Goal: Information Seeking & Learning: Learn about a topic

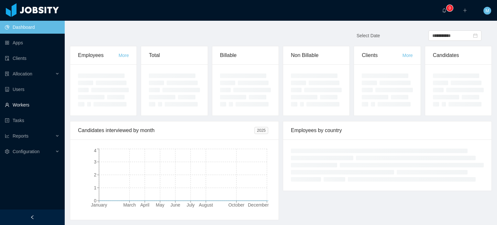
click at [34, 103] on link "Workers" at bounding box center [32, 104] width 55 height 13
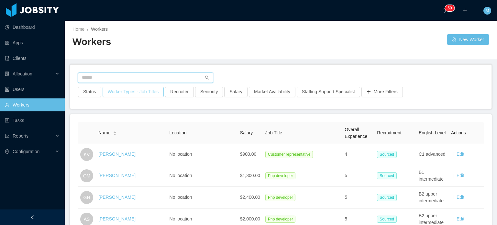
click at [148, 73] on input "text" at bounding box center [145, 78] width 135 height 10
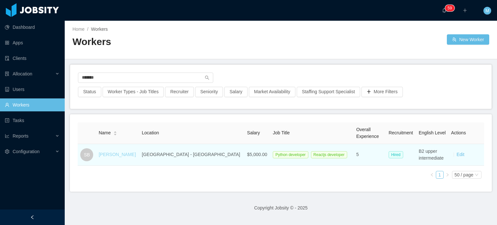
click at [108, 153] on link "[PERSON_NAME]" at bounding box center [117, 154] width 37 height 5
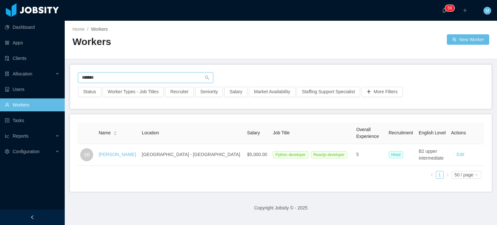
click at [115, 77] on input "*******" at bounding box center [145, 78] width 135 height 10
type input "**********"
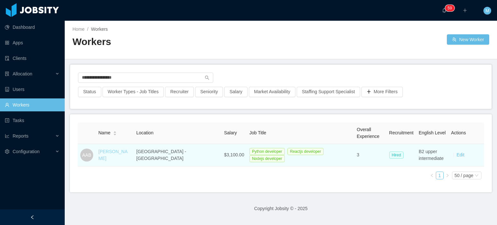
click at [114, 153] on link "Agustin Ariel Bustamante" at bounding box center [112, 155] width 29 height 12
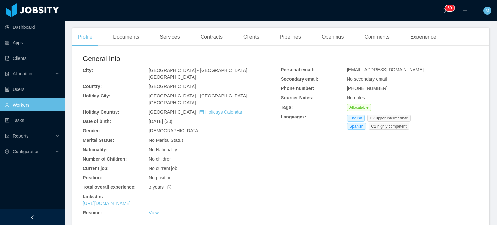
scroll to position [169, 0]
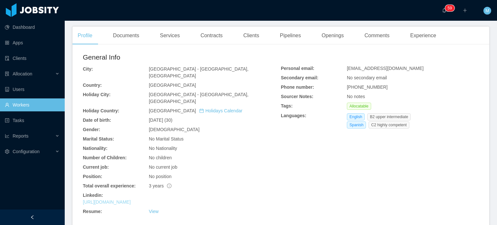
click at [131, 199] on link "https://www.linkedin.com/in/agusbusta" at bounding box center [107, 201] width 48 height 5
click at [41, 100] on link "Workers" at bounding box center [32, 104] width 55 height 13
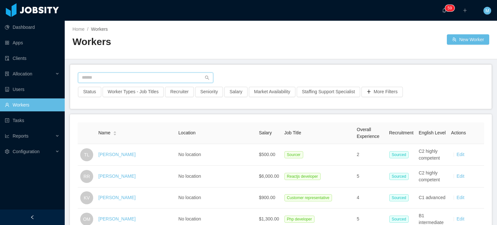
click at [131, 77] on input "text" at bounding box center [145, 78] width 135 height 10
type input "**********"
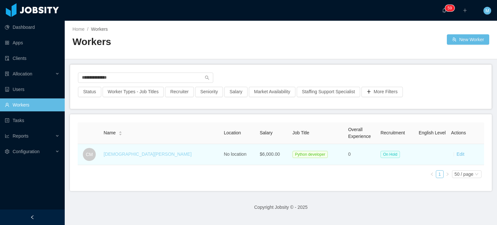
click at [131, 155] on link "Cristiano Muniz" at bounding box center [148, 154] width 88 height 5
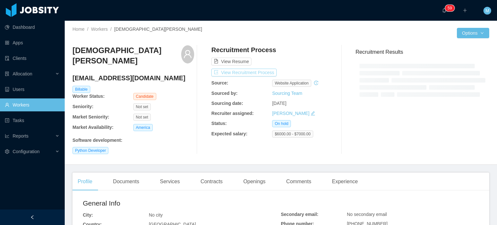
click at [258, 70] on button "View Recruitment Process" at bounding box center [243, 73] width 65 height 8
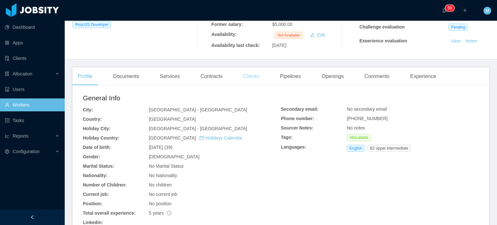
click at [242, 75] on div "Clients" at bounding box center [251, 76] width 26 height 18
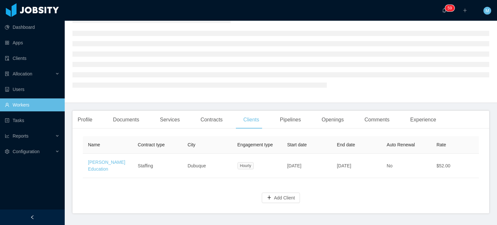
scroll to position [56, 0]
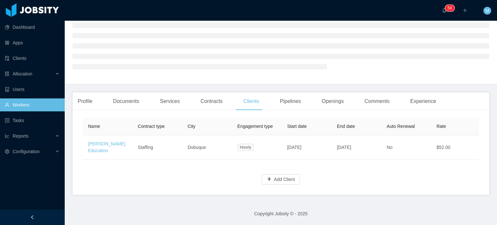
click at [342, 118] on th "End date" at bounding box center [357, 126] width 50 height 17
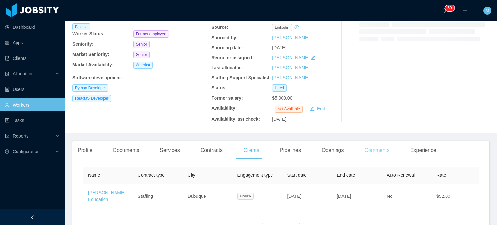
click at [362, 97] on div "Recruitment Results" at bounding box center [420, 56] width 139 height 133
click at [369, 144] on div "Comments" at bounding box center [376, 150] width 35 height 18
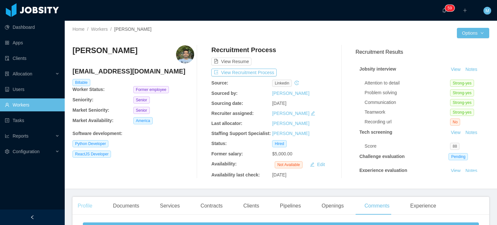
click at [84, 208] on div "Profile" at bounding box center [85, 206] width 25 height 18
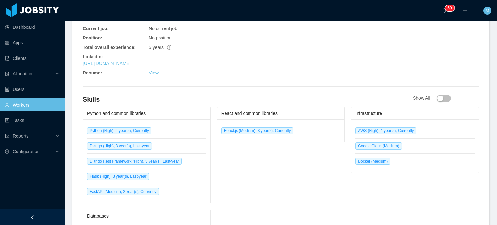
scroll to position [301, 0]
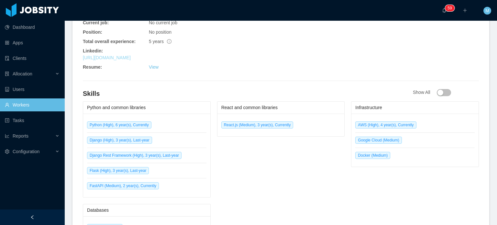
click at [131, 60] on link "[URL][DOMAIN_NAME]" at bounding box center [107, 57] width 48 height 5
